Goal: Task Accomplishment & Management: Use online tool/utility

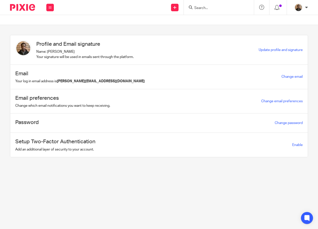
click at [202, 9] on input "Search" at bounding box center [216, 8] width 45 height 5
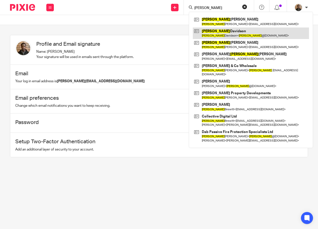
type input "[PERSON_NAME]"
click at [257, 34] on link at bounding box center [251, 34] width 116 height 12
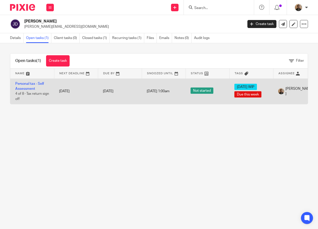
click at [82, 97] on td "31 Jan 2026" at bounding box center [76, 92] width 44 height 26
click at [25, 88] on link "Personal tax - Self Assessment" at bounding box center [29, 86] width 29 height 9
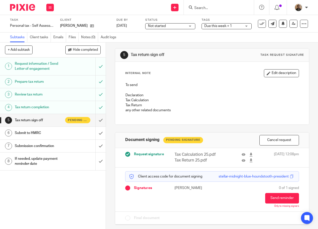
scroll to position [8, 0]
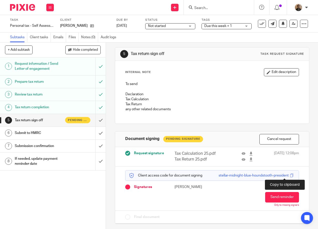
click at [290, 175] on span at bounding box center [292, 176] width 4 height 4
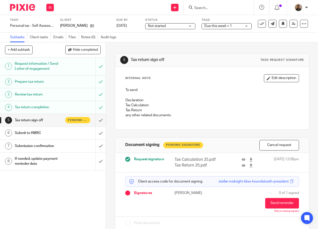
scroll to position [0, 0]
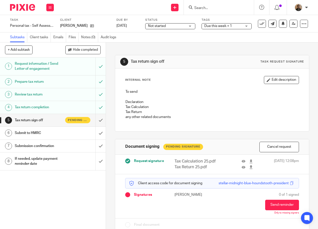
click at [212, 4] on form at bounding box center [220, 7] width 53 height 6
click at [209, 10] on input "Search" at bounding box center [216, 8] width 45 height 5
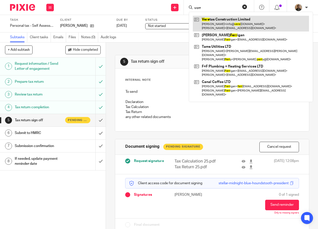
type input "verr"
click at [220, 22] on link at bounding box center [251, 24] width 116 height 16
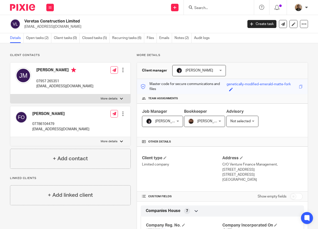
click at [118, 147] on div "Finn Oconnor 07786104479 finnoconnor2209@gmail.com Edit contact Create client f…" at bounding box center [70, 105] width 121 height 87
click at [118, 142] on label "More details" at bounding box center [70, 141] width 120 height 9
click at [10, 137] on input "More details" at bounding box center [10, 137] width 0 height 0
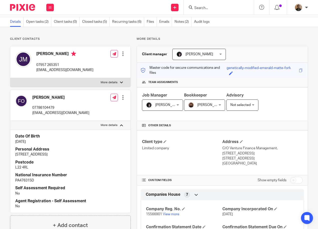
scroll to position [25, 0]
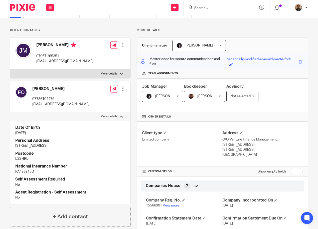
click at [114, 117] on p "More details" at bounding box center [109, 117] width 17 height 4
click at [10, 112] on input "More details" at bounding box center [10, 112] width 0 height 0
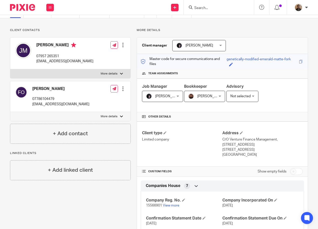
click at [115, 116] on p "More details" at bounding box center [109, 117] width 17 height 4
click at [10, 112] on input "More details" at bounding box center [10, 112] width 0 height 0
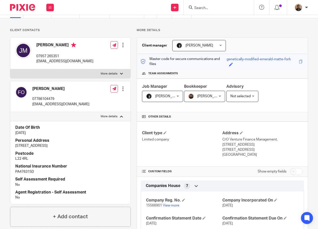
click at [115, 116] on p "More details" at bounding box center [109, 117] width 17 height 4
click at [10, 112] on input "More details" at bounding box center [10, 112] width 0 height 0
checkbox input "false"
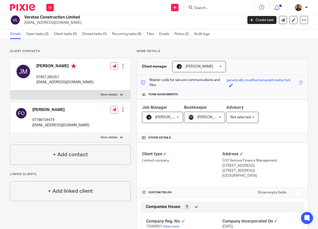
scroll to position [0, 0]
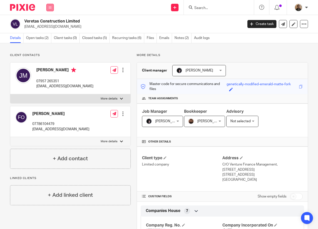
click at [52, 9] on button at bounding box center [50, 8] width 8 height 8
click at [48, 23] on link "Work" at bounding box center [47, 24] width 8 height 4
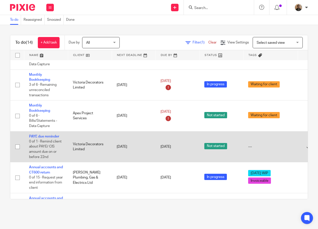
scroll to position [75, 0]
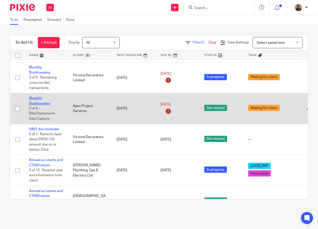
click at [37, 99] on link "Monthly Bookkeeping" at bounding box center [39, 101] width 21 height 9
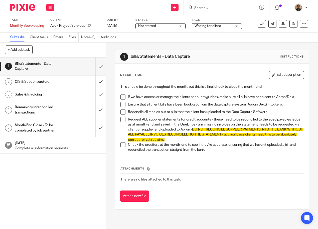
drag, startPoint x: 0, startPoint y: 0, endPoint x: 104, endPoint y: 139, distance: 173.2
click at [84, 186] on div "1 Bills/Statements - Data Capture 2 CIS & Subcontractors 3 Sales & Invoicing 4 …" at bounding box center [53, 144] width 106 height 172
click at [99, 66] on input "submit" at bounding box center [53, 67] width 106 height 18
click at [96, 80] on input "submit" at bounding box center [53, 82] width 106 height 13
click at [98, 94] on input "submit" at bounding box center [53, 94] width 106 height 13
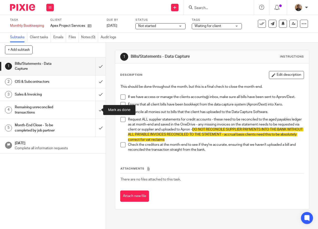
click at [97, 108] on input "submit" at bounding box center [53, 110] width 106 height 18
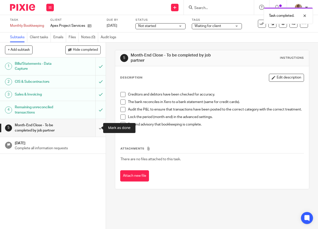
click at [94, 126] on input "submit" at bounding box center [53, 128] width 106 height 18
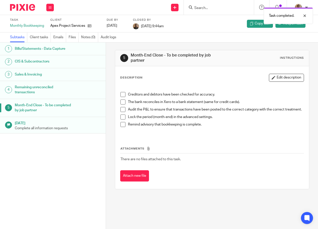
drag, startPoint x: 51, startPoint y: 6, endPoint x: 49, endPoint y: 15, distance: 9.3
click at [49, 15] on div "Task Monthly Bookkeeping 6 /6 Client Apex Project Services Due by 2025-08-15 Cl…" at bounding box center [159, 24] width 318 height 18
click at [49, 8] on icon at bounding box center [50, 7] width 3 height 3
click at [48, 23] on link "Work" at bounding box center [47, 24] width 9 height 4
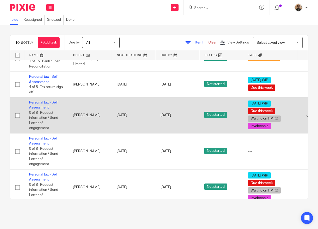
scroll to position [253, 0]
